Goal: Transaction & Acquisition: Purchase product/service

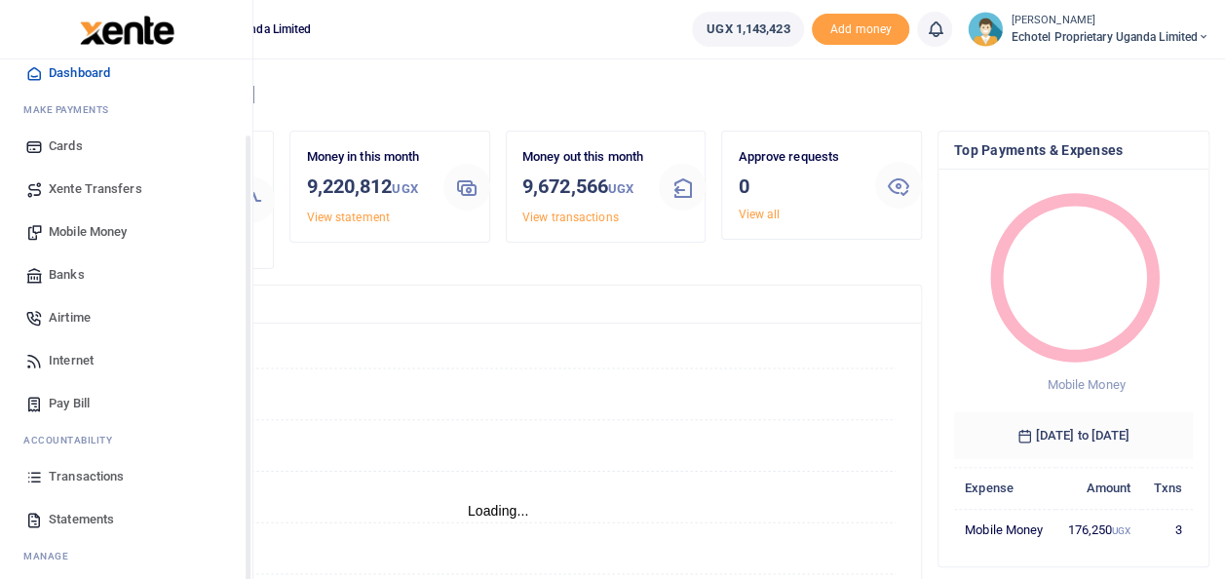
scroll to position [97, 0]
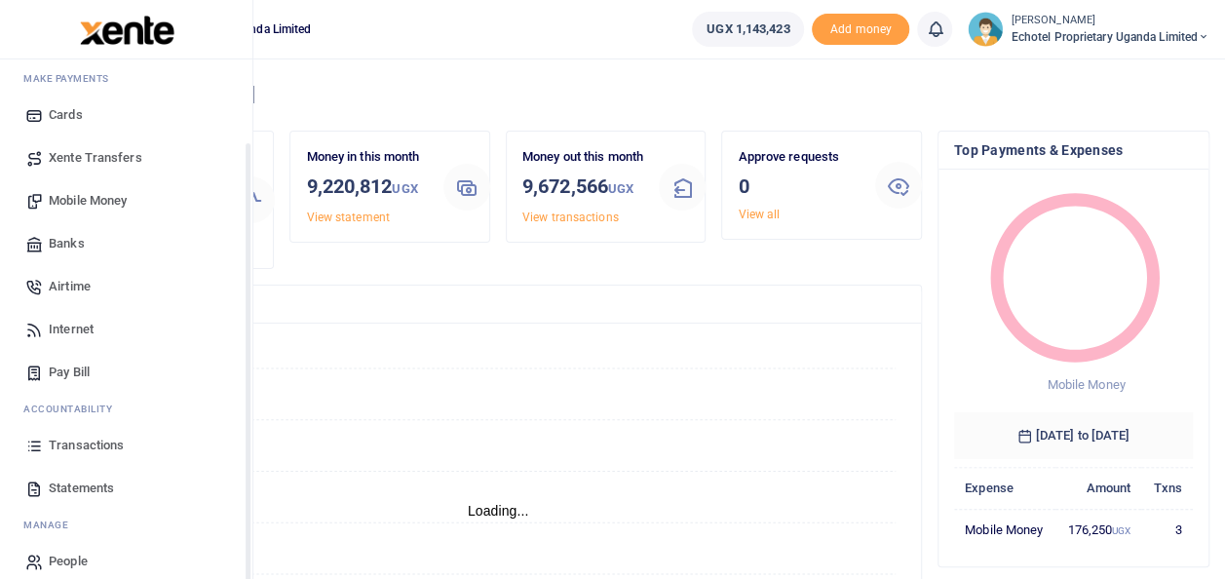
click at [106, 191] on span "Mobile Money" at bounding box center [88, 200] width 78 height 19
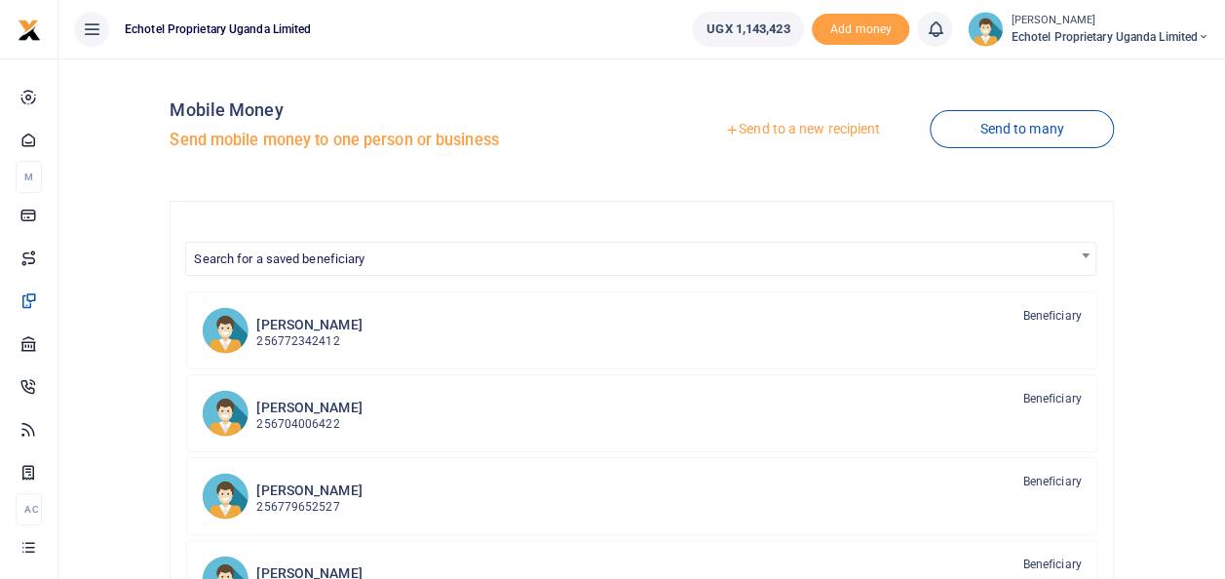
click at [791, 129] on link "Send to a new recipient" at bounding box center [802, 129] width 254 height 35
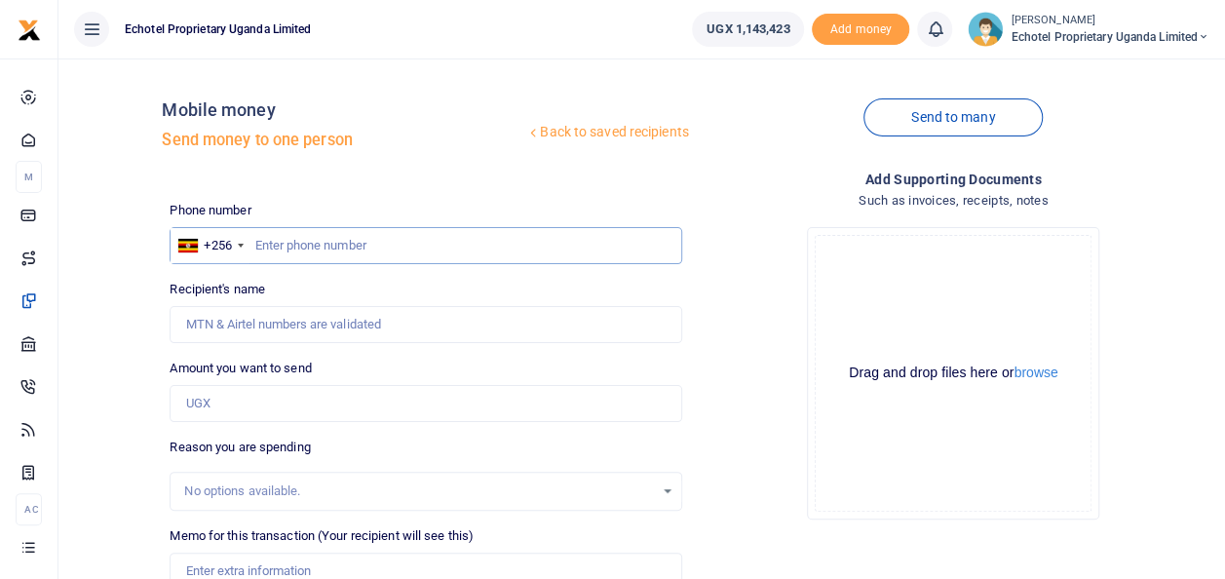
click at [302, 240] on input "text" at bounding box center [426, 245] width 512 height 37
click at [275, 326] on input "Recipient's name" at bounding box center [426, 324] width 512 height 37
type input "[PERSON_NAME]"
type input "50,000"
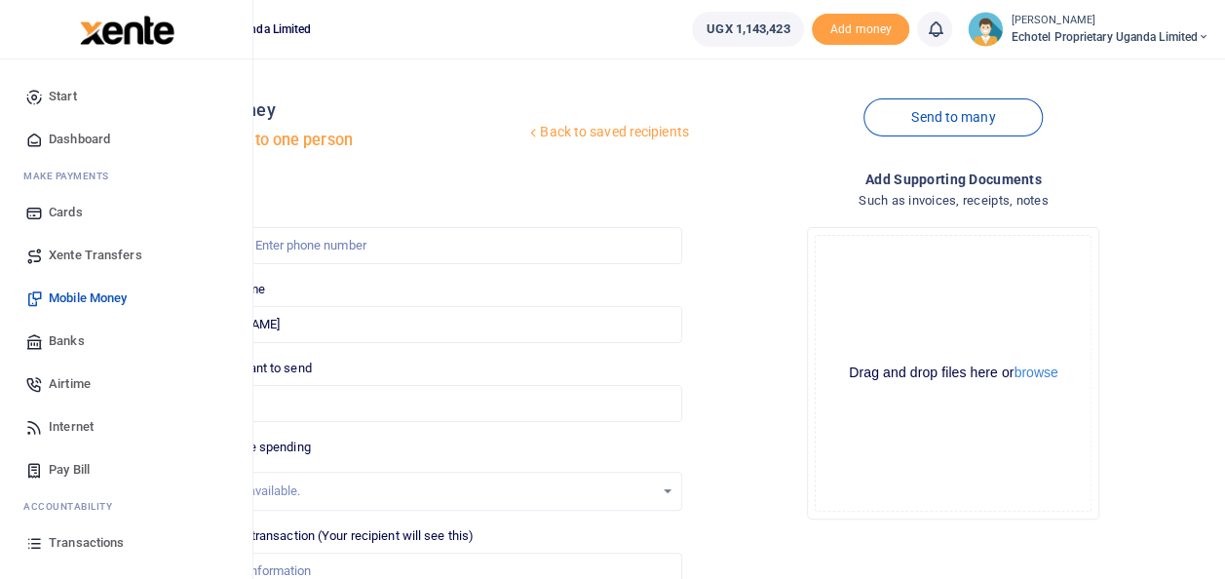
click at [64, 539] on span "Transactions" at bounding box center [86, 542] width 75 height 19
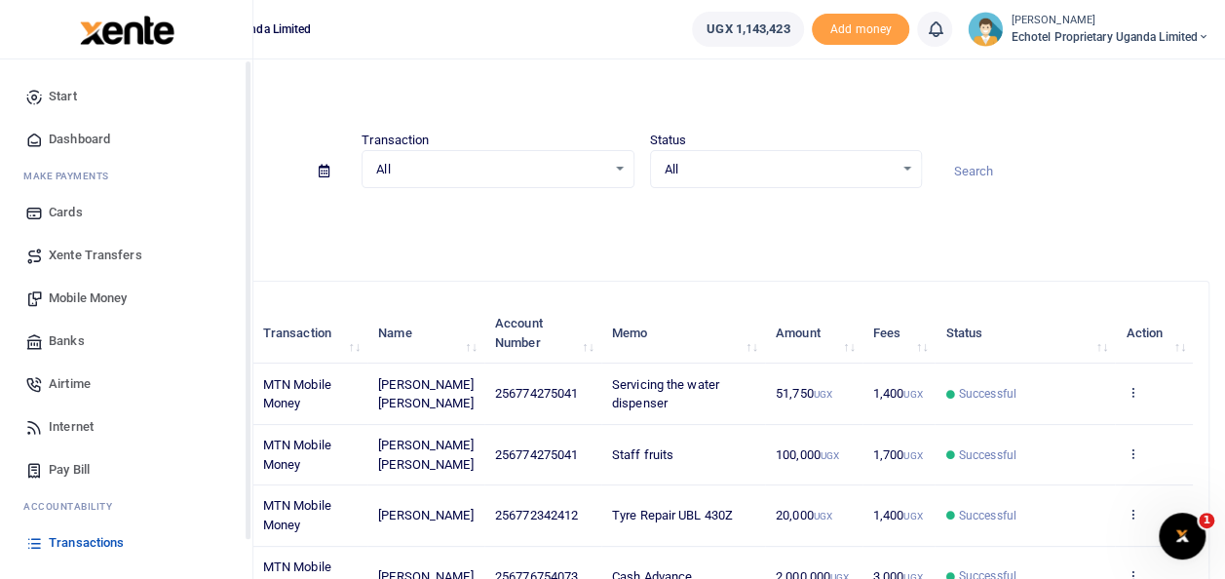
click at [91, 295] on span "Mobile Money" at bounding box center [88, 297] width 78 height 19
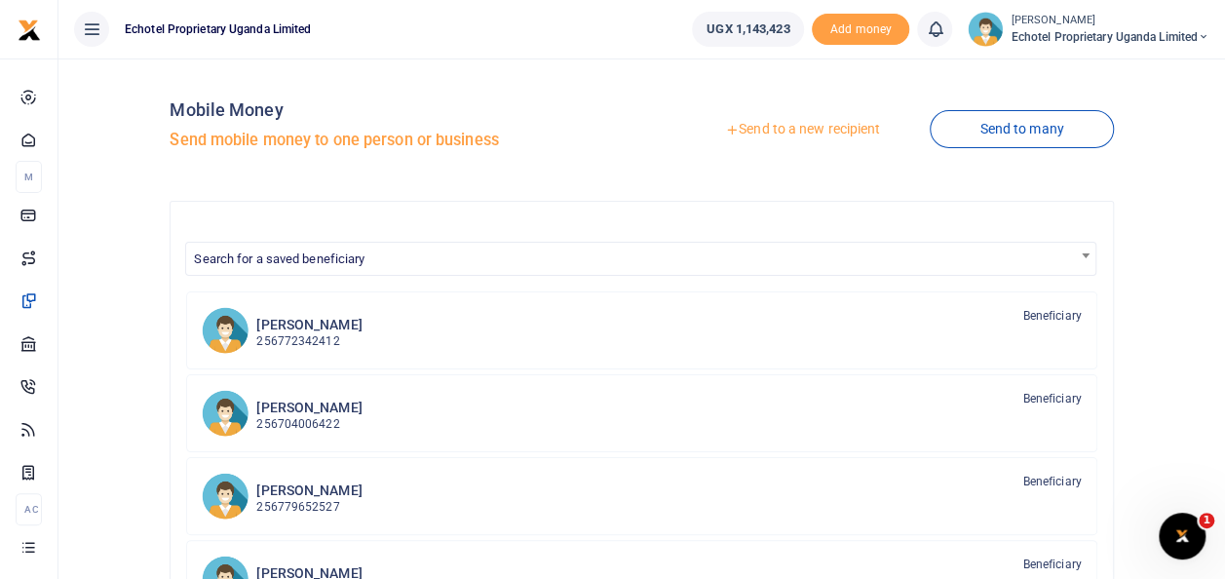
click at [775, 129] on link "Send to a new recipient" at bounding box center [802, 129] width 254 height 35
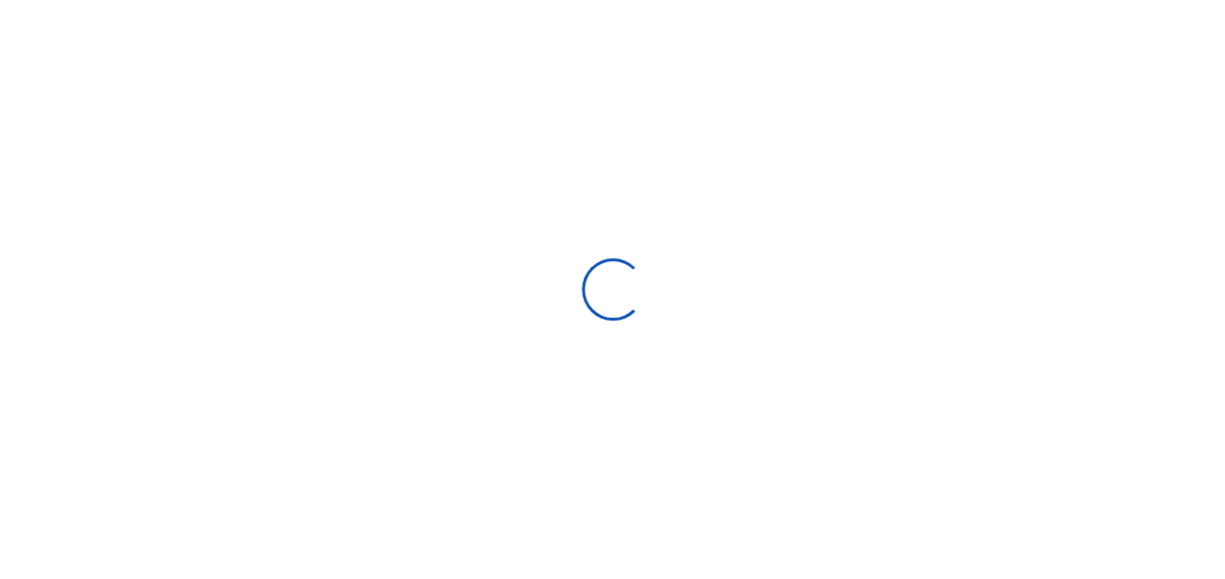
select select "Loading bundles"
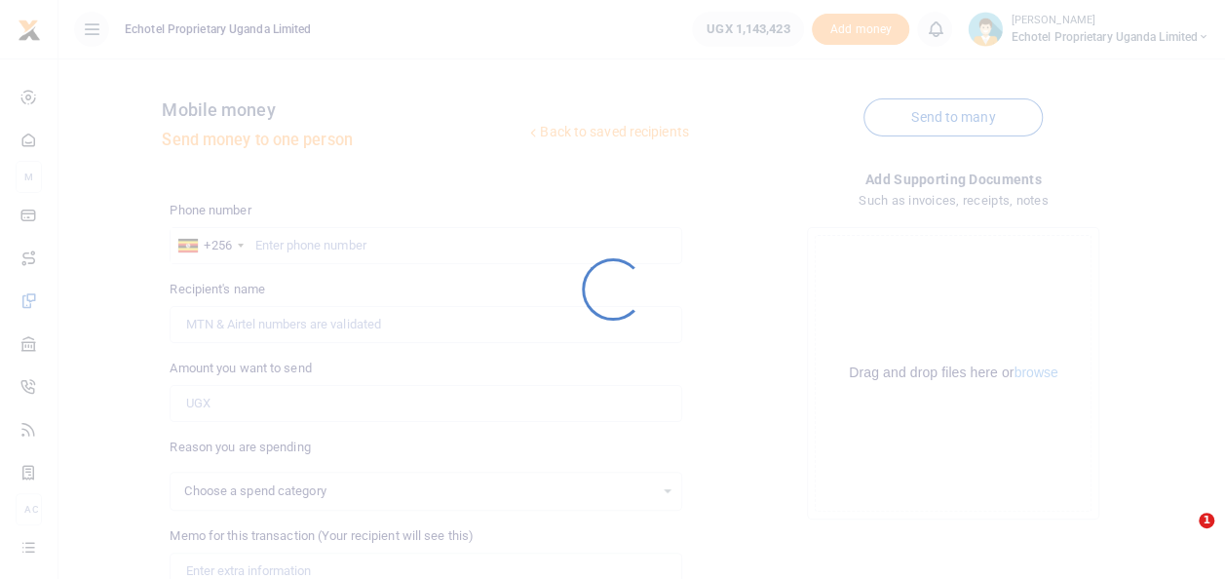
select select
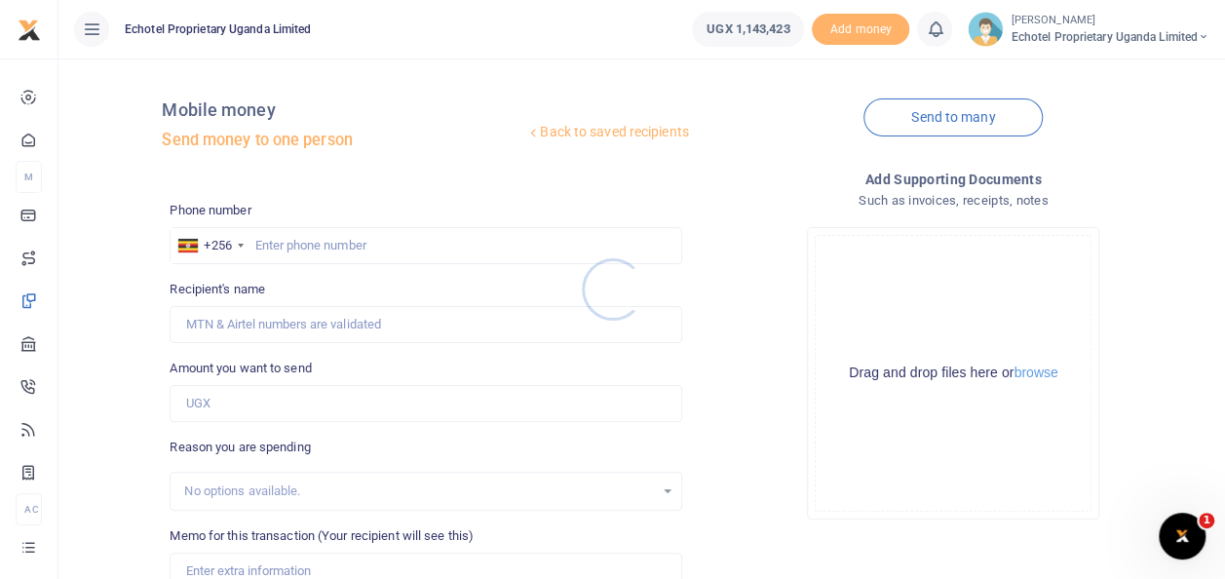
click at [271, 242] on div at bounding box center [612, 289] width 1225 height 579
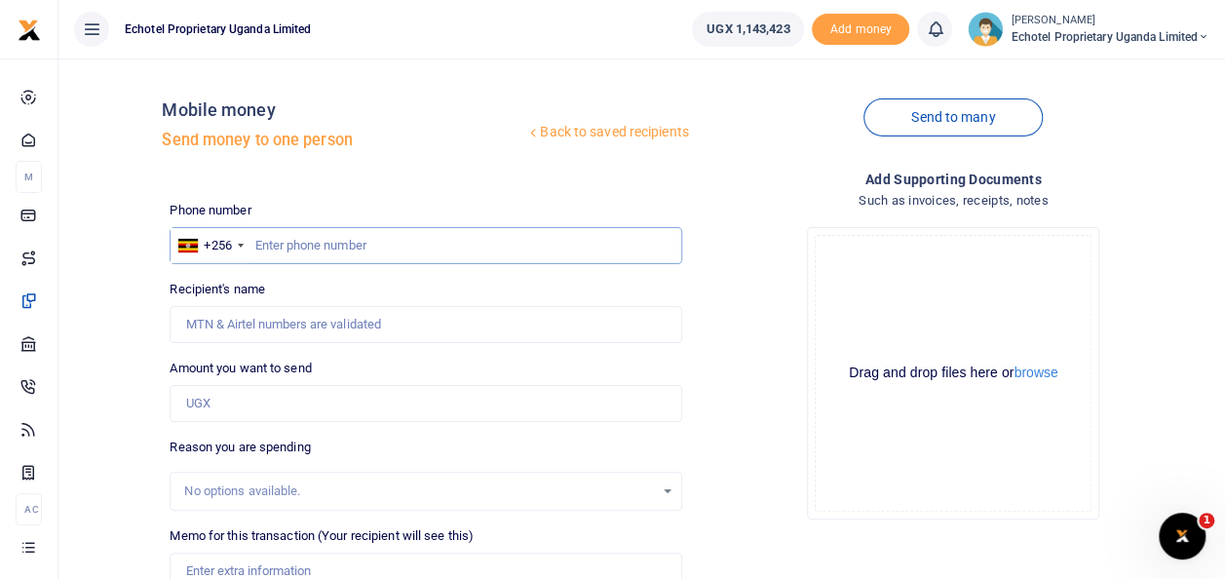
click at [288, 242] on input "text" at bounding box center [426, 245] width 512 height 37
click at [271, 331] on input "Recipient's name" at bounding box center [426, 324] width 512 height 37
type input "[PERSON_NAME]"
type input "50,000"
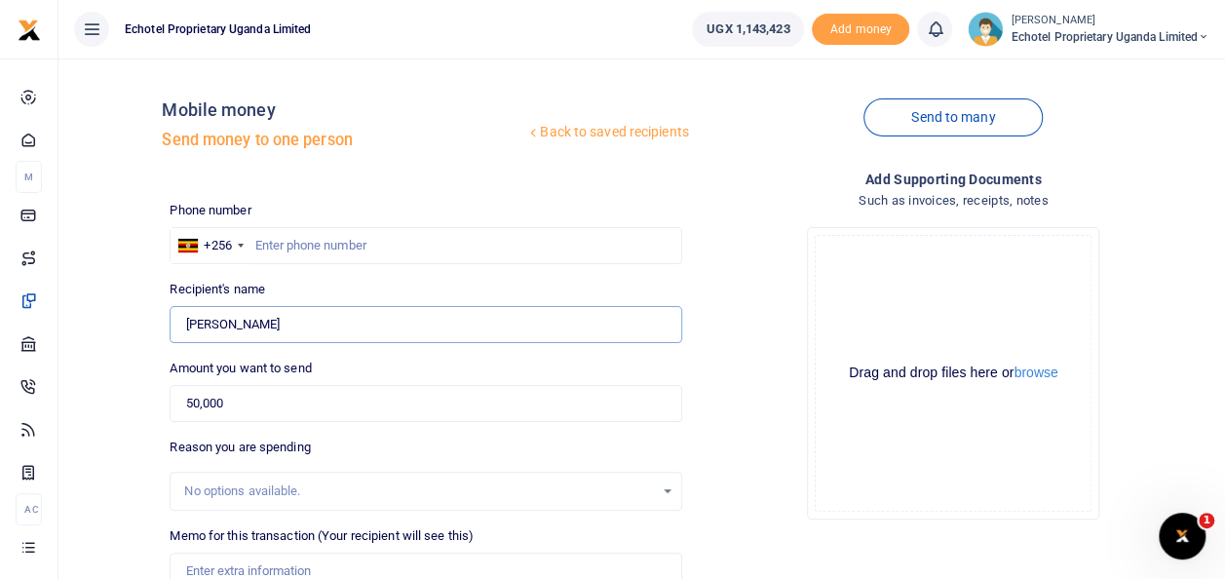
drag, startPoint x: 286, startPoint y: 322, endPoint x: 90, endPoint y: 322, distance: 195.9
click at [90, 322] on div "Back to saved recipients Mobile money Send money to one person Send to many Pho…" at bounding box center [641, 435] width 1151 height 723
click at [246, 320] on input "Recipient's name" at bounding box center [426, 324] width 512 height 37
type input "[PERSON_NAME]"
click at [261, 244] on input "0772489043" at bounding box center [426, 245] width 512 height 37
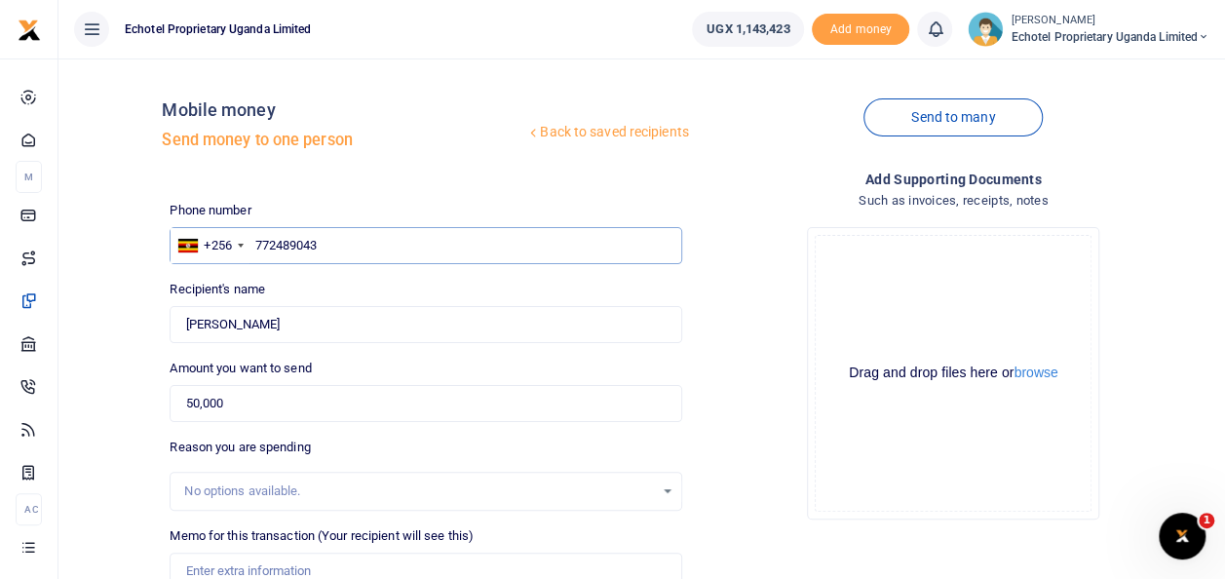
scroll to position [97, 0]
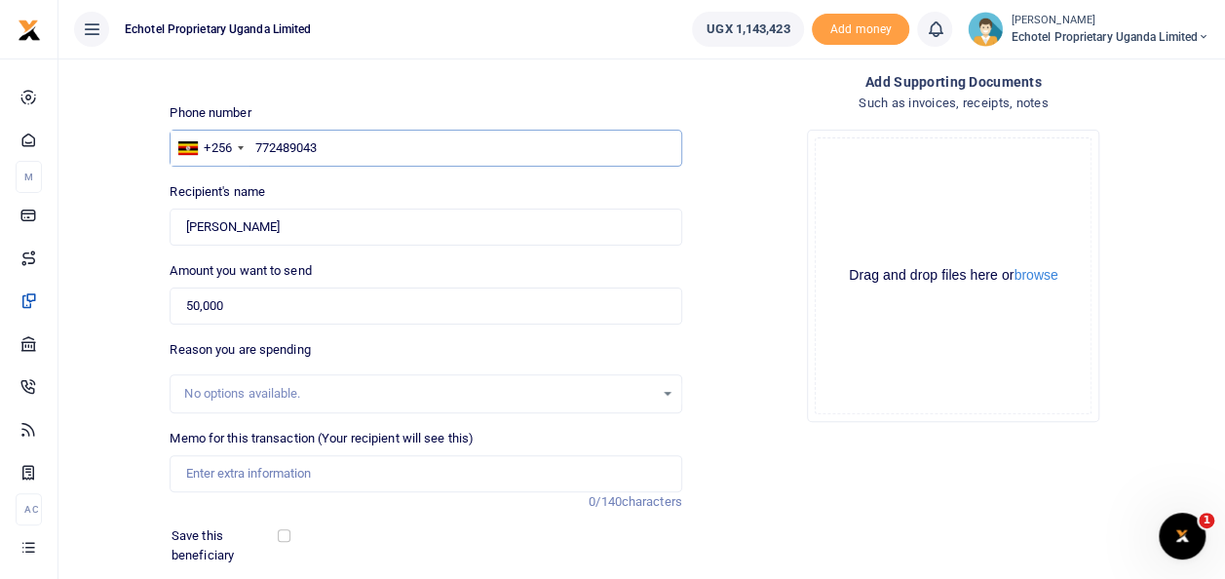
type input "772489043"
click at [258, 392] on div "No options available." at bounding box center [418, 393] width 469 height 19
click at [248, 455] on input "Memo for this transaction (Your recipient will see this)" at bounding box center [426, 473] width 512 height 37
click at [240, 477] on input "Memo for this transaction (Your recipient will see this)" at bounding box center [426, 473] width 512 height 37
click at [291, 465] on input "Memo for this transaction (Your recipient will see this)" at bounding box center [426, 473] width 512 height 37
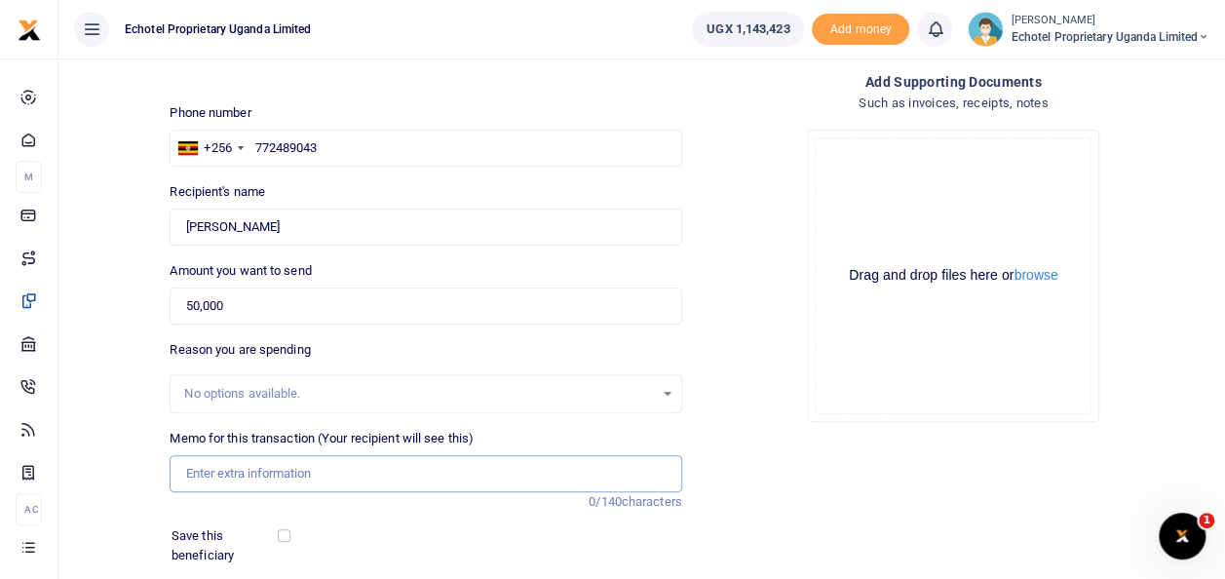
paste input "labour/material charges for annual VSAT maintenance at Capital FM"
click at [225, 472] on input "labour/material charges for annual VSAT maintenance at Capital FM" at bounding box center [426, 473] width 512 height 37
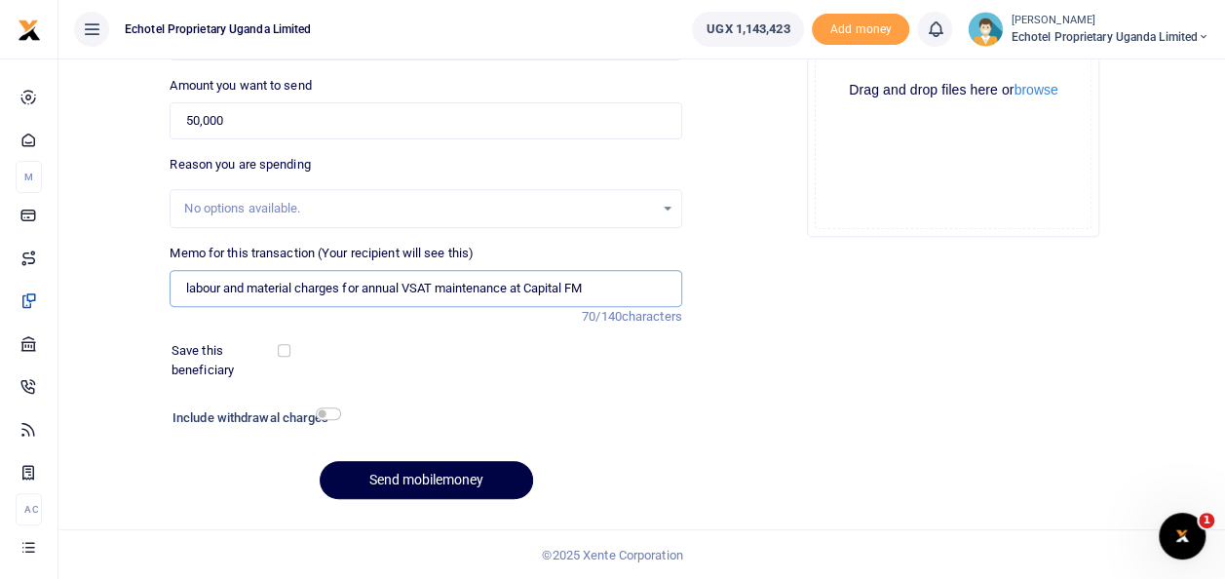
click at [609, 289] on input "labour and material charges for annual VSAT maintenance at Capital FM" at bounding box center [426, 288] width 512 height 37
type input "labour and material charges for annual VSAT maintenance at Capital FM [GEOGRAPH…"
click at [329, 411] on input "checkbox" at bounding box center [328, 413] width 25 height 13
checkbox input "true"
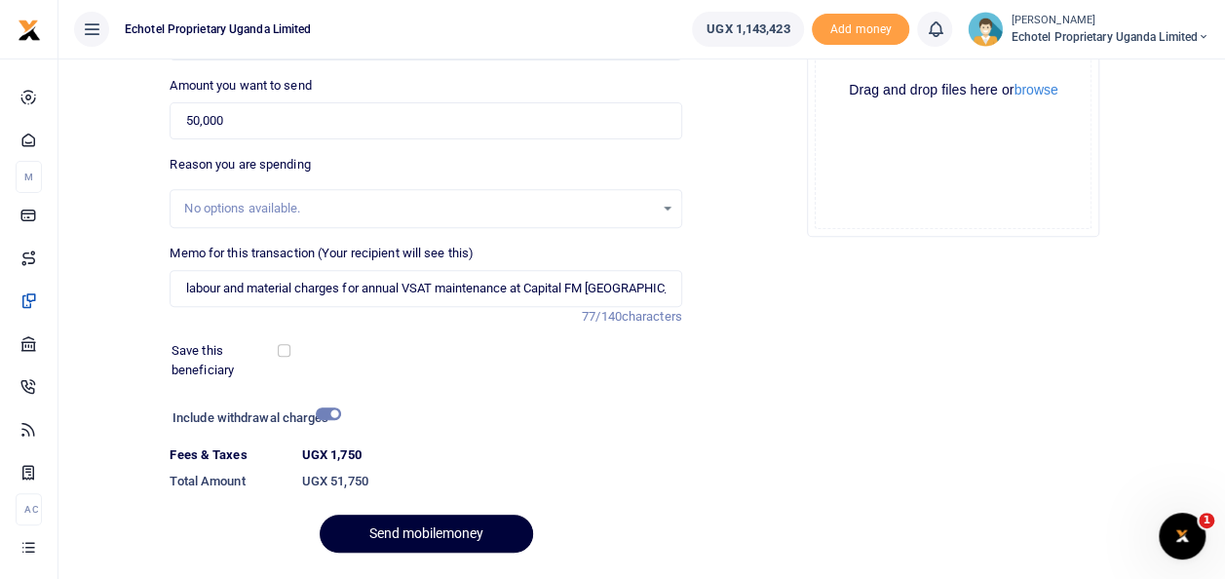
click at [397, 522] on button "Send mobilemoney" at bounding box center [426, 534] width 213 height 38
